Goal: Ask a question

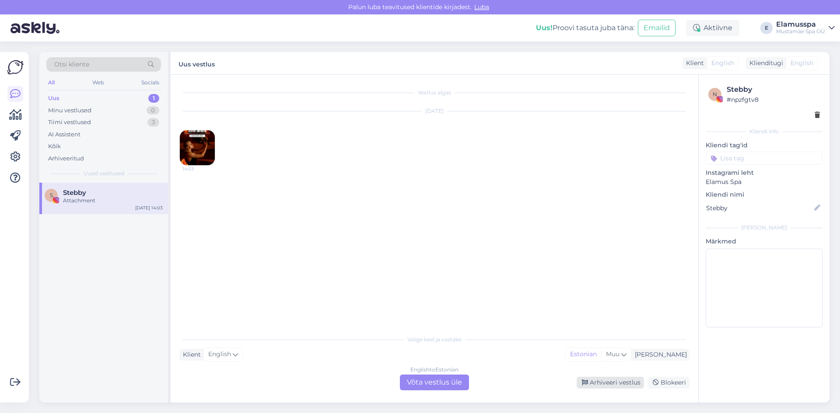
click at [609, 379] on div "Arhiveeri vestlus" at bounding box center [609, 383] width 67 height 12
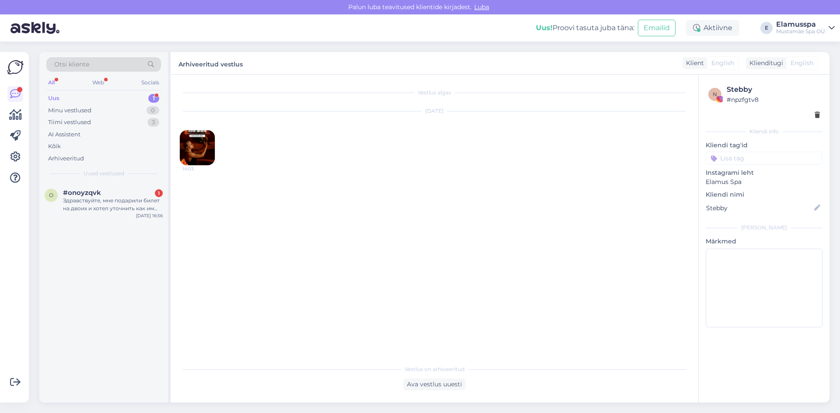
click at [35, 226] on div "Otsi kliente All Web Socials Uus 1 Minu vestlused 0 Tiimi vestlused 3 AI Assist…" at bounding box center [436, 228] width 805 height 372
click at [94, 196] on span "#onoyzqvk" at bounding box center [82, 193] width 38 height 8
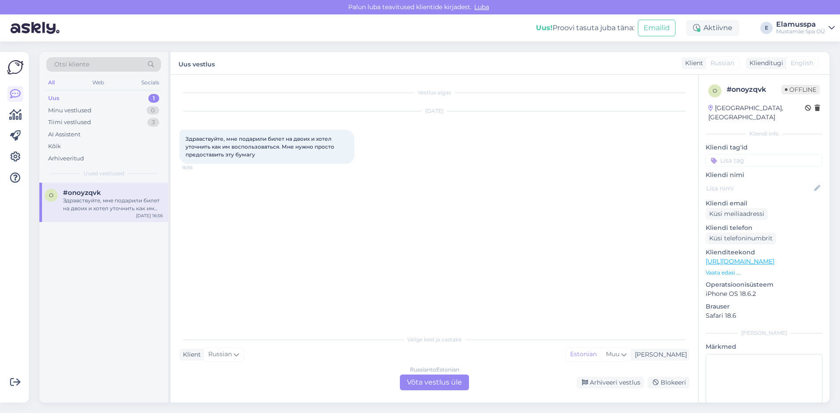
click at [432, 376] on div "Russian to Estonian Võta vestlus üle" at bounding box center [434, 383] width 69 height 16
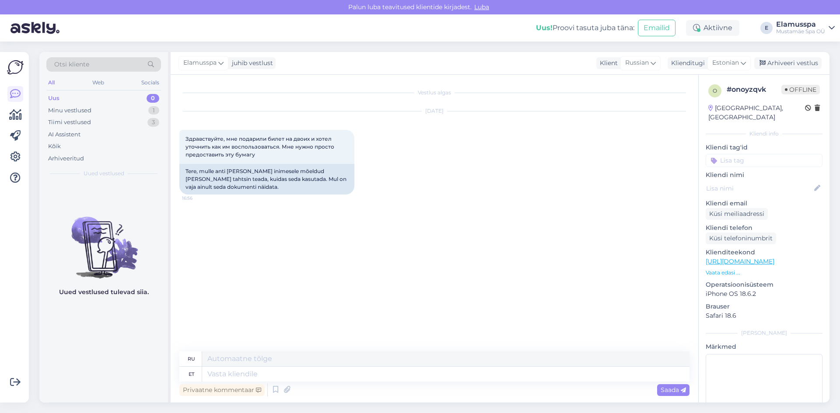
click at [330, 383] on div "Privaatne kommentaar Saada" at bounding box center [434, 390] width 510 height 17
click at [329, 381] on textarea at bounding box center [445, 374] width 487 height 15
type textarea "Tere!"
type textarea "Привет"
type textarea "Tere!"
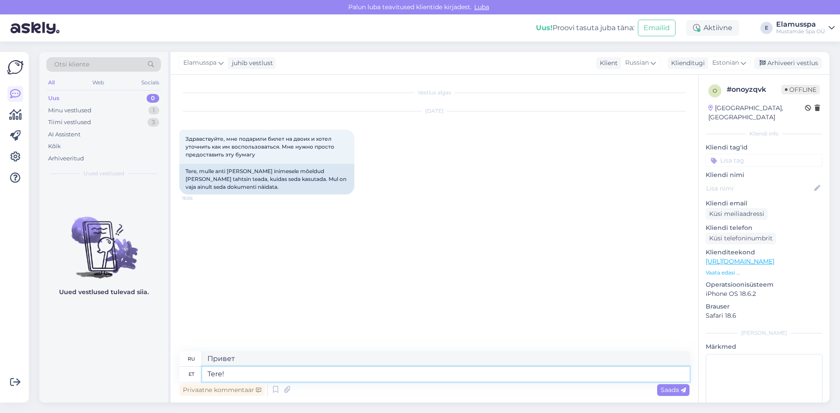
type textarea "Привет!"
type textarea "Tere! Just n"
type textarea "Привет! Просто"
type textarea "Tere! Just nii!"
type textarea "Привет! Всё верно!"
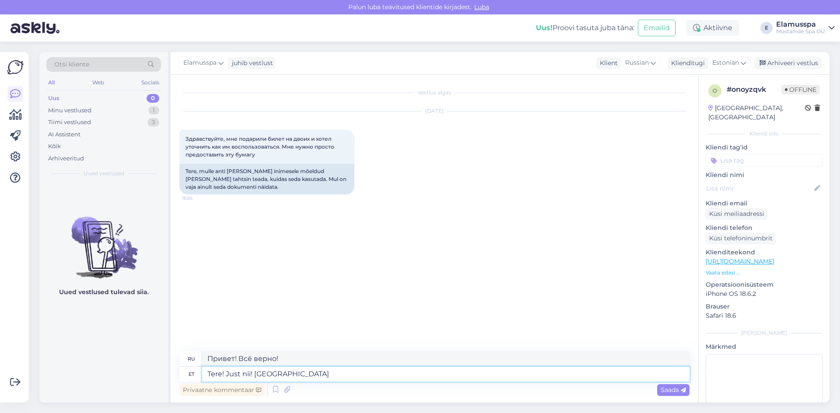
type textarea "Tere! Just nii! [GEOGRAPHIC_DATA]"
type textarea "Привет! Всё верно! Ты идёшь."
type textarea "Tere! Just nii! tulete [PERSON_NAME]"
type textarea "Привет! Всё верно! Ты идёшь!"
type textarea "Tere! Just nii! tulete [PERSON_NAME] s"
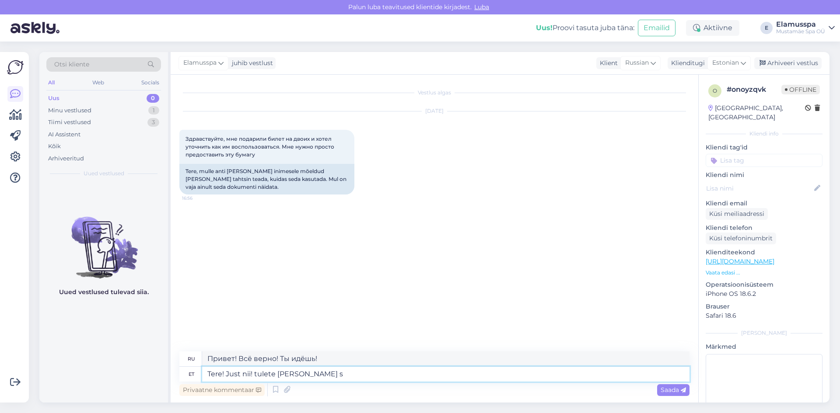
type textarea "Привет! Всё верно! Ты приходишь и"
type textarea "Tere! Just nii! tulete [PERSON_NAME] saate s"
type textarea "Привет! Всё верно! Приходи и получай."
type textarea "Tere! Just nii! tulete [PERSON_NAME] saate [PERSON_NAME] sii"
type textarea "Привет! Всё верно! Приходи и забирай."
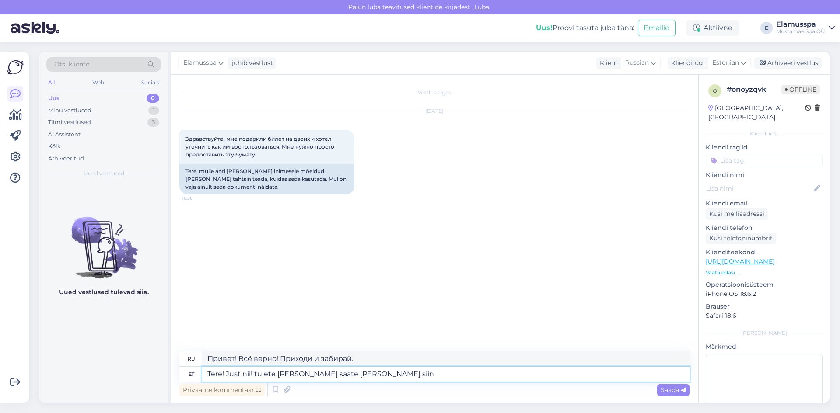
type textarea "Tere! Just nii! tulete [PERSON_NAME] saate [PERSON_NAME] siin"
type textarea "Привет! Всё верно! Приезжай и получай здесь."
type textarea "Tere! Just nii! tulete [PERSON_NAME] saate [PERSON_NAME] siin ära kasutada"
type textarea "Привет! Всё верно! Приходи и можешь пользоваться."
type textarea "Tere! Just nii! tulete [PERSON_NAME] saate [PERSON_NAME] siin ära kasutada :)"
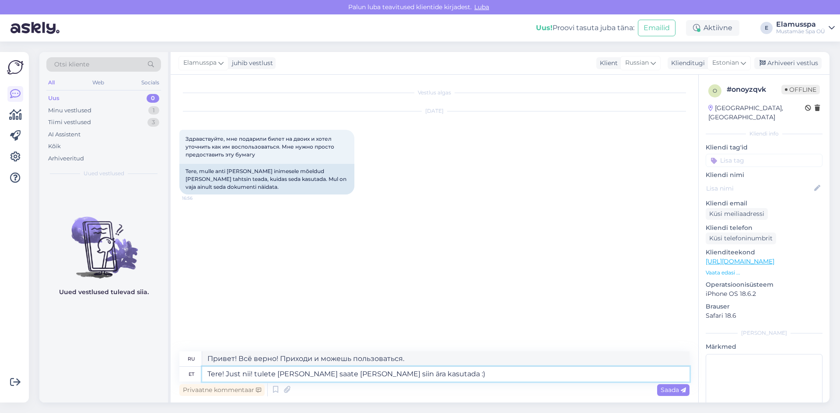
type textarea "Привет! Всё верно! Приходи и можешь пользоваться :)"
click at [327, 376] on textarea "Tere! Just nii! tulete [PERSON_NAME] saate [PERSON_NAME] siin ära kasutada :)" at bounding box center [445, 374] width 487 height 15
click at [279, 373] on textarea "Tere! Just nii! tulete [PERSON_NAME] saate [PERSON_NAME] siin ära kasutada :)" at bounding box center [445, 374] width 487 height 15
click at [273, 380] on textarea "Tere! Just nii! tulete [PERSON_NAME] saate [PERSON_NAME] siin ära kasutada :)" at bounding box center [445, 374] width 487 height 15
type textarea "Tere! Just nii! tulete [PERSON_NAME] saate [PERSON_NAME] siin ära kasutada :)"
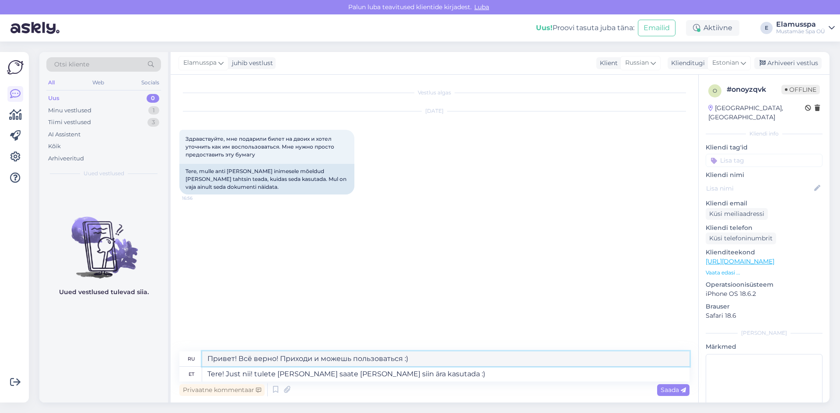
click at [366, 365] on textarea "Привет! Всё верно! Приходи и можешь пользоваться :)" at bounding box center [445, 359] width 487 height 15
click at [419, 359] on textarea "Привет! Всё верно! Приходи и можешь пользоваться :)" at bounding box center [445, 359] width 487 height 15
click at [671, 393] on span "Saada" at bounding box center [672, 390] width 25 height 8
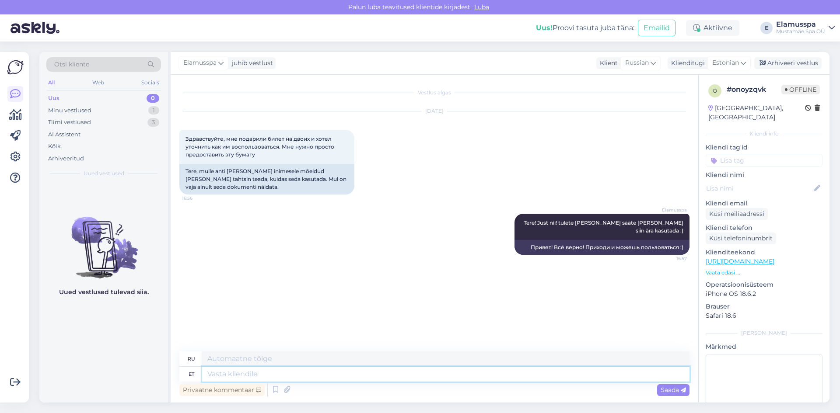
click at [244, 381] on textarea at bounding box center [445, 374] width 487 height 15
type textarea "с"
type textarea "[PERSON_NAME]"
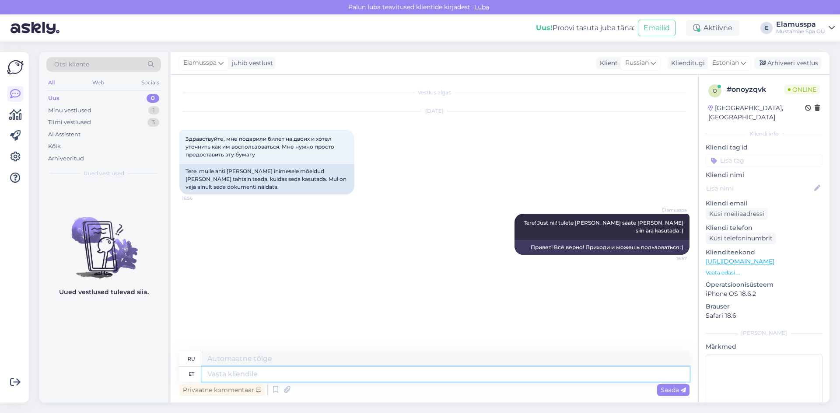
type textarea "в"
type textarea "п"
type textarea "л"
type textarea "о"
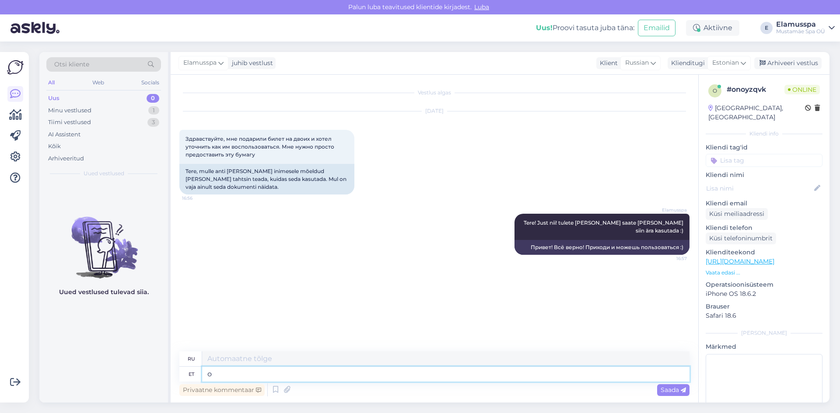
type textarea "о"
type textarea "пр"
type textarea "привет"
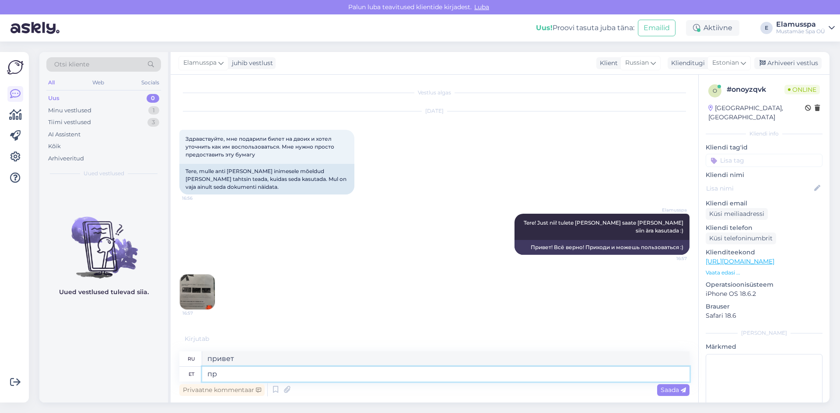
type textarea "п"
click at [204, 286] on img at bounding box center [197, 292] width 35 height 35
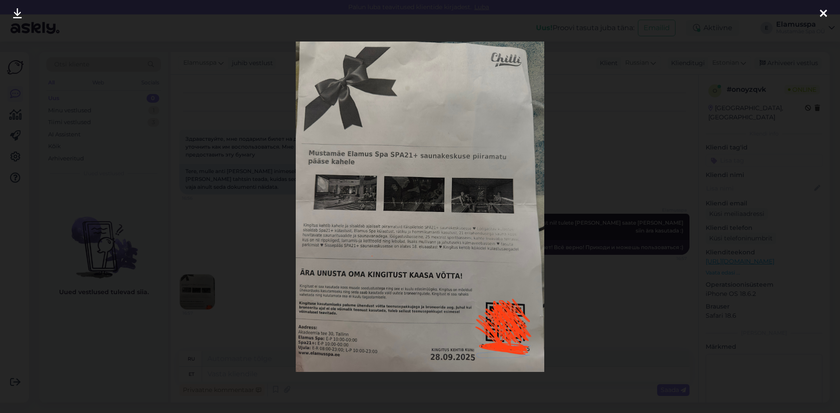
click at [686, 271] on div at bounding box center [420, 206] width 840 height 413
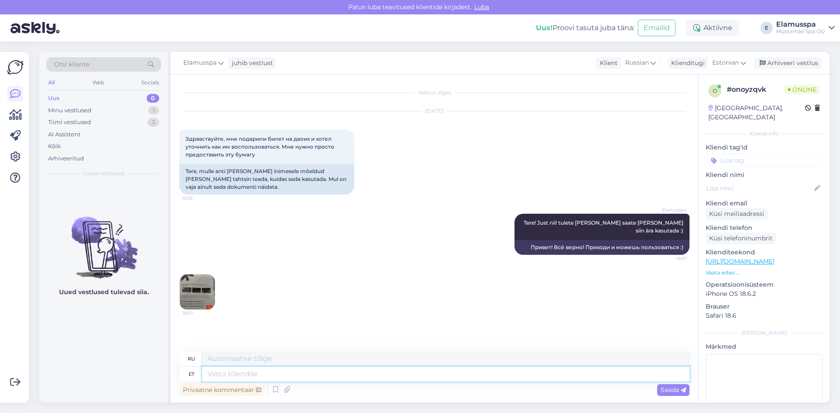
click at [398, 373] on textarea at bounding box center [445, 374] width 487 height 15
type textarea "J"
type textarea "Да"
type textarea "Ja,"
type textarea "Да,"
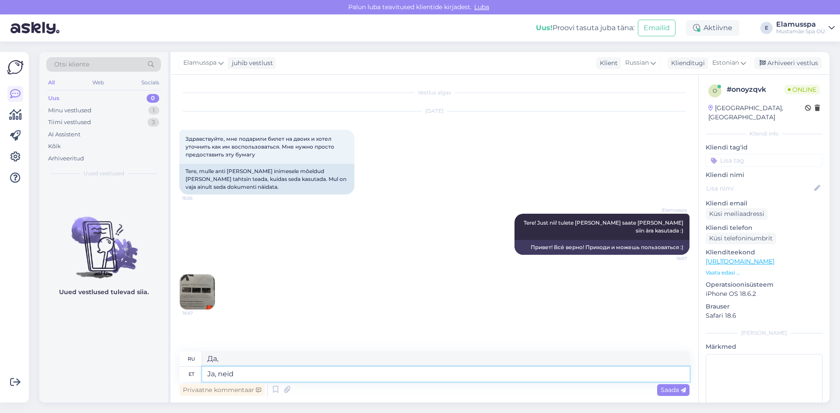
type textarea "Ja, neid s"
type textarea "Да, они"
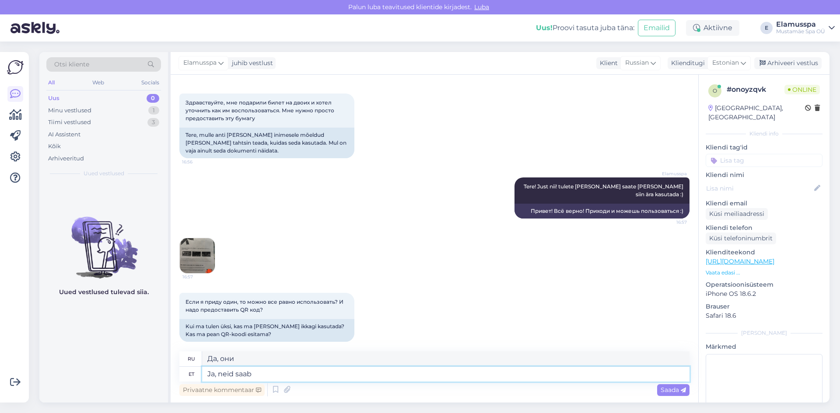
type textarea "Ja, neid saab k"
type textarea "Да, вы можете их получить."
type textarea "Ja, neid saab koha"
type textarea "Да, их можно найти."
type textarea "Ja, neid saab koha peal k"
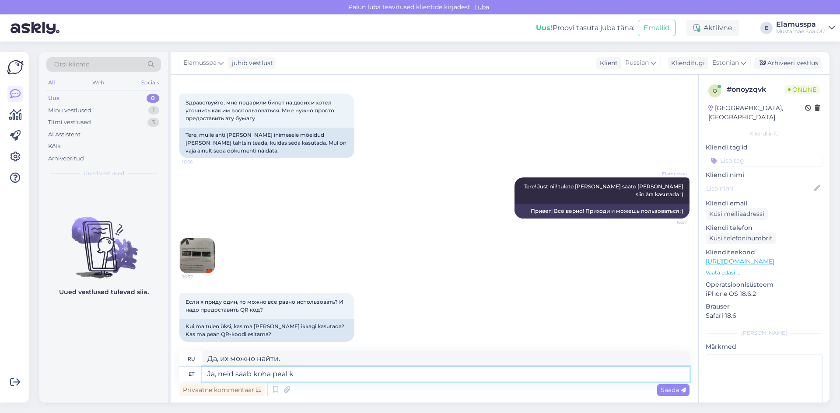
type textarea "Да, вы можете получить их на месте."
type textarea "Ja, neid saab koha peal kasutada"
type textarea "Да, их можно использовать на месте."
type textarea "Ja, neid saab koha peal kasutada"
click at [675, 394] on div "Saada" at bounding box center [673, 390] width 32 height 12
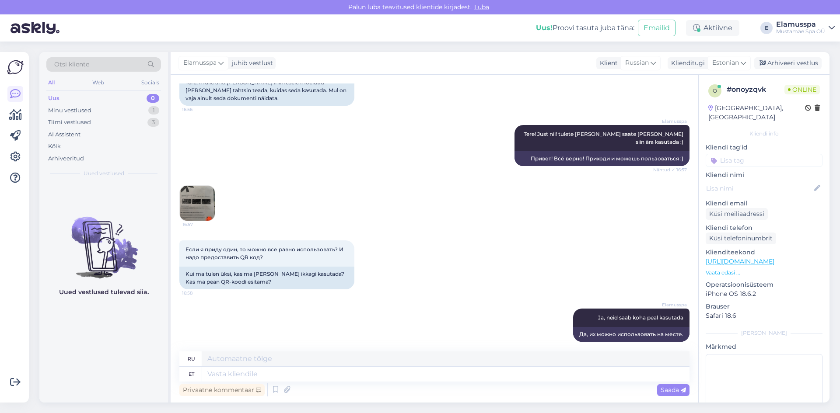
scroll to position [141, 0]
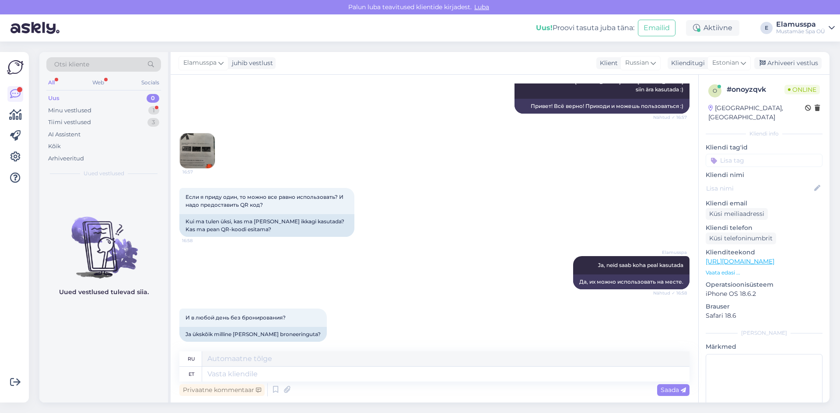
drag, startPoint x: 613, startPoint y: 193, endPoint x: 610, endPoint y: 167, distance: 26.0
click at [613, 192] on div "Если я приду один, то можно все равно использовать? И надо предоставить QR код?…" at bounding box center [434, 212] width 510 height 68
click at [373, 129] on div "16:57" at bounding box center [434, 150] width 510 height 55
click at [235, 378] on textarea at bounding box center [445, 374] width 487 height 15
type textarea "Бронировать не"
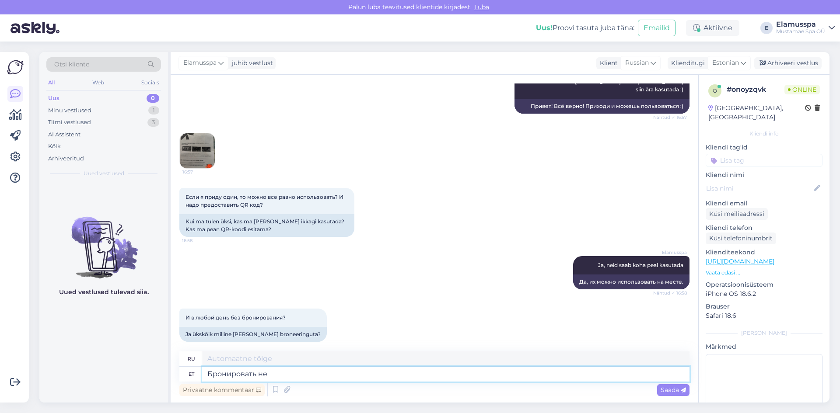
type textarea "Книга"
type textarea "Бронировать не н"
type textarea "Не бронировать"
type textarea "Бронировать не надо"
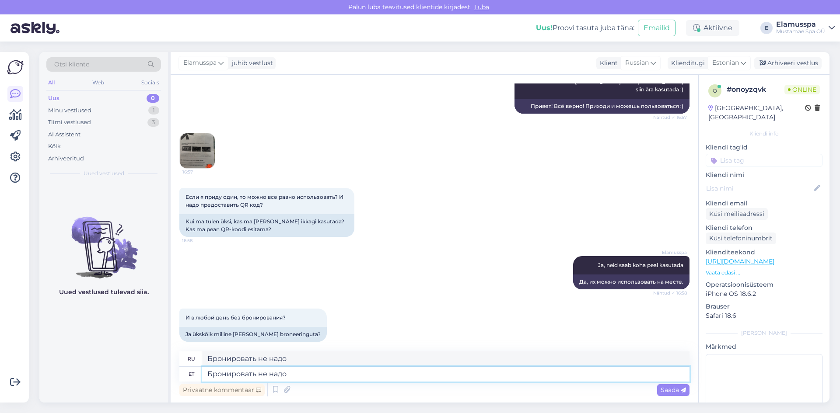
type textarea "Бронировать не надо"
click at [425, 330] on div "И в любой день без бронирования? 16:59 Ja ükskõik milline [PERSON_NAME] broneer…" at bounding box center [434, 325] width 510 height 52
click at [675, 391] on span "Saada" at bounding box center [672, 390] width 25 height 8
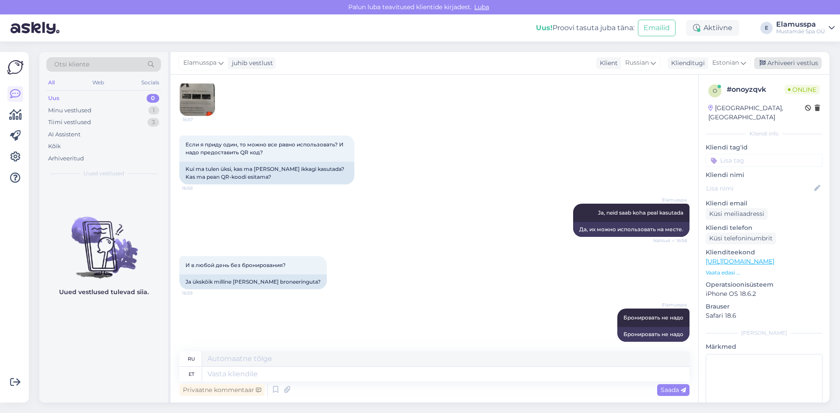
click at [789, 58] on div "Arhiveeri vestlus" at bounding box center [787, 63] width 67 height 12
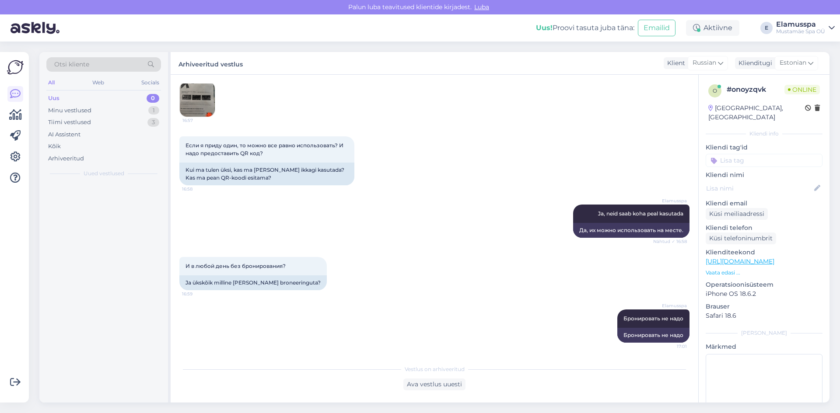
scroll to position [185, 0]
